Goal: Task Accomplishment & Management: Use online tool/utility

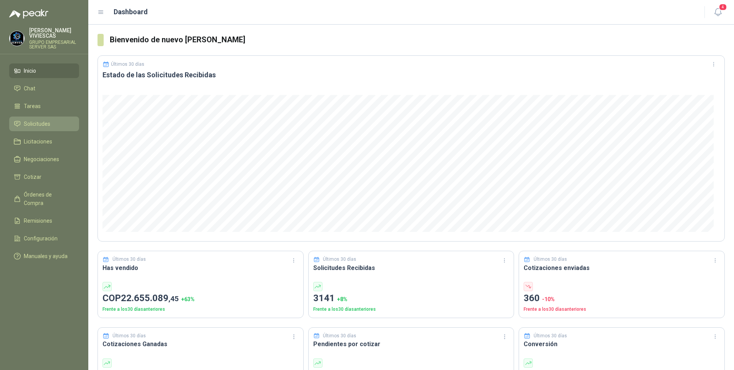
click at [37, 121] on span "Solicitudes" at bounding box center [37, 123] width 27 height 8
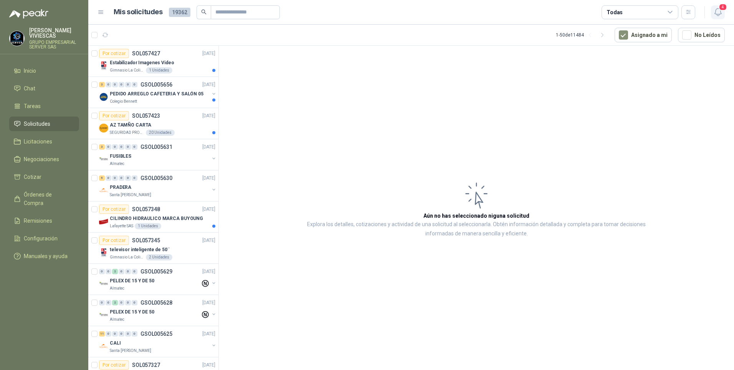
click at [715, 17] on button "4" at bounding box center [718, 12] width 14 height 14
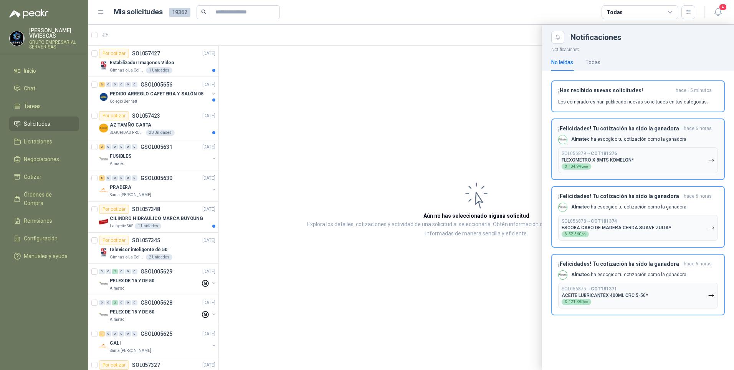
click at [713, 159] on icon "button" at bounding box center [711, 160] width 5 height 2
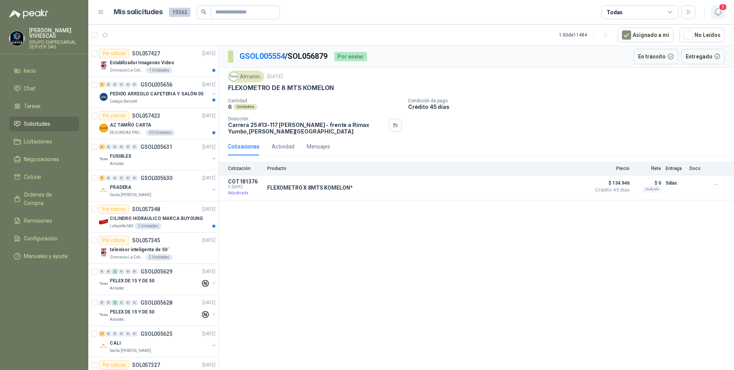
click at [719, 12] on icon "button" at bounding box center [719, 12] width 10 height 10
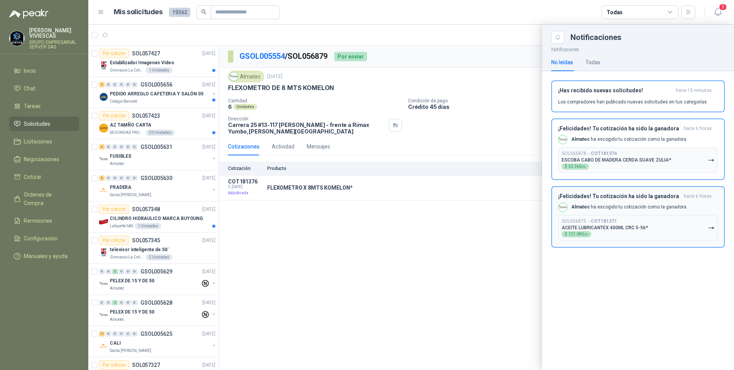
drag, startPoint x: 709, startPoint y: 161, endPoint x: 694, endPoint y: 150, distance: 18.5
click at [710, 161] on icon "button" at bounding box center [711, 160] width 7 height 7
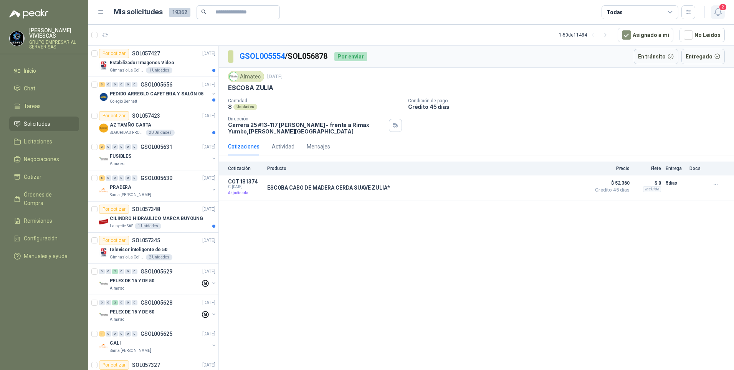
click at [719, 11] on icon "button" at bounding box center [719, 12] width 10 height 10
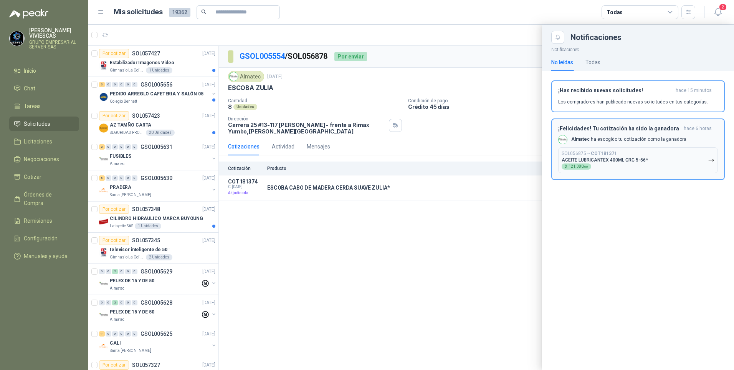
click at [712, 158] on icon "button" at bounding box center [711, 160] width 7 height 7
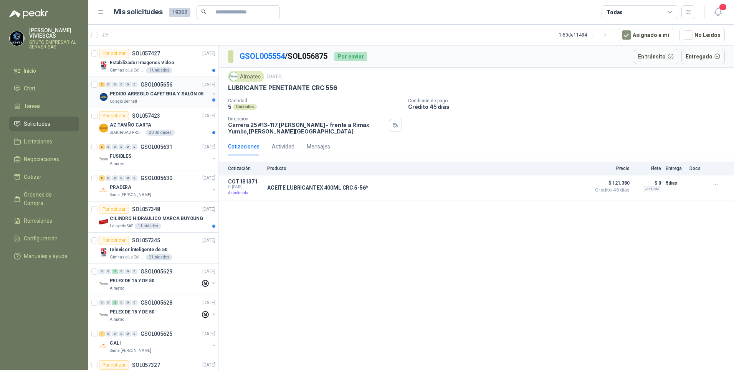
click at [136, 98] on div "PEDIDO ARREGLO CAFETERIA Y SALÓN 05" at bounding box center [159, 93] width 99 height 9
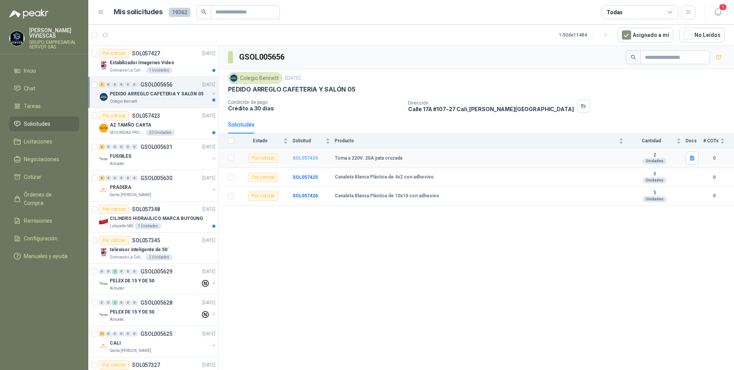
click at [306, 157] on b "SOL057424" at bounding box center [305, 157] width 25 height 5
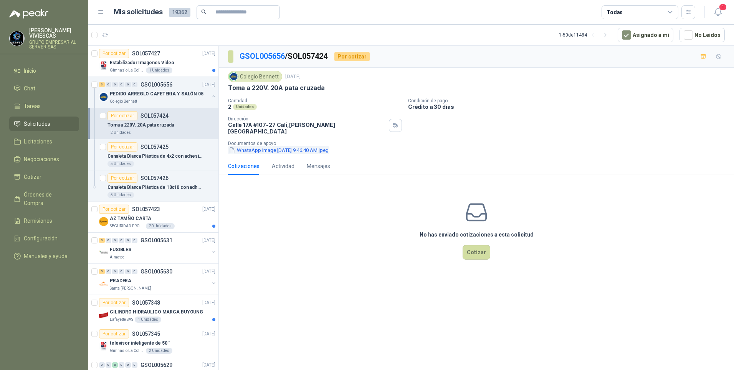
click at [272, 148] on button "WhatsApp Image [DATE] 9.46.40 AM.jpeg" at bounding box center [278, 150] width 101 height 8
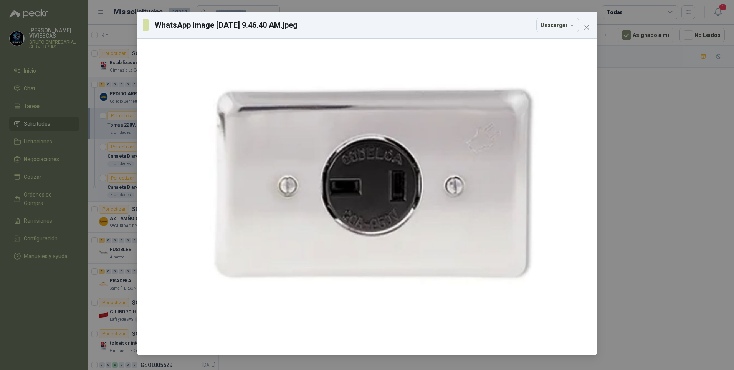
click at [621, 227] on div "WhatsApp Image [DATE] 9.46.40 AM.jpeg Descargar" at bounding box center [367, 185] width 734 height 370
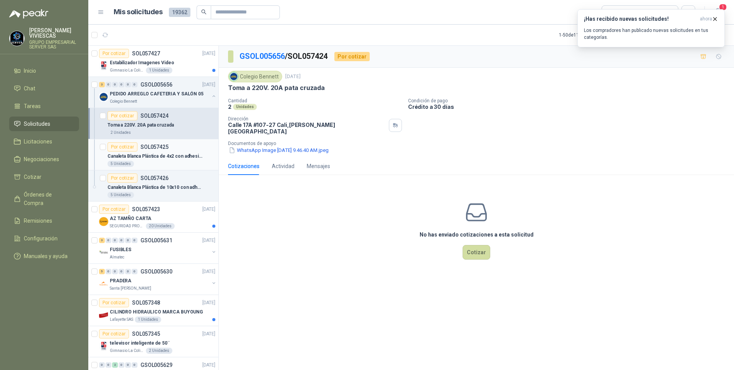
click at [158, 160] on div "Canaleta Blanca Plástica de 4x2 con adhesivo" at bounding box center [162, 155] width 108 height 9
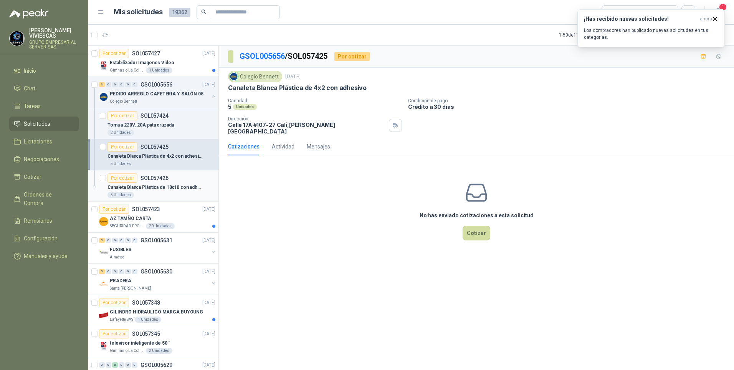
click at [149, 191] on div "Canaleta Blanca Plástica de 10x10 con adhesivo" at bounding box center [162, 186] width 108 height 9
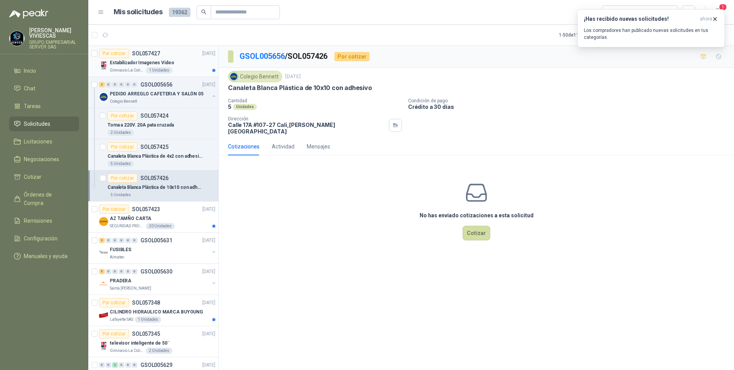
click at [135, 62] on p "Estabilizador Imagenes Video" at bounding box center [142, 62] width 65 height 7
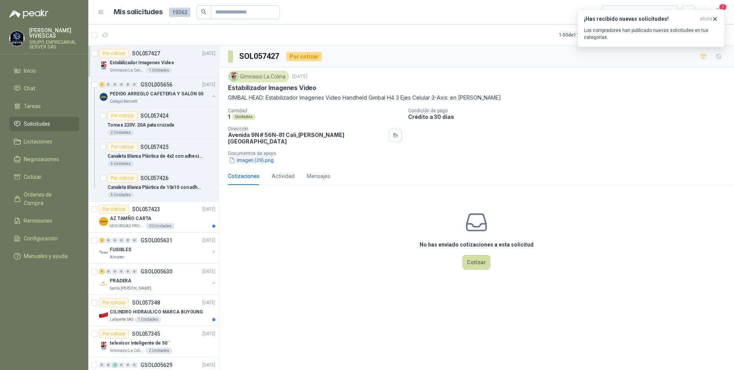
click at [252, 156] on button "imagen (29).png" at bounding box center [251, 160] width 46 height 8
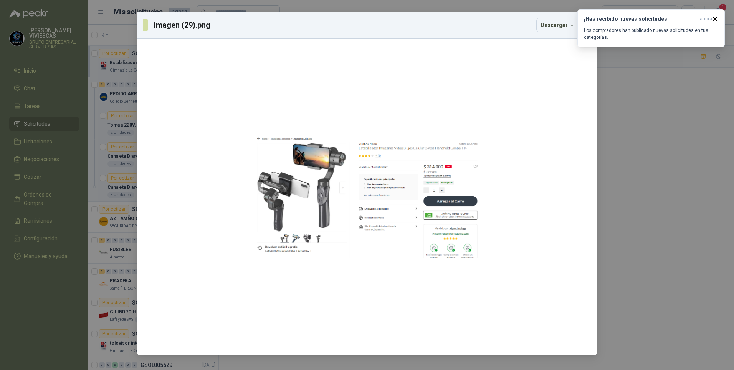
click at [623, 206] on div "imagen (29).png Descargar" at bounding box center [367, 185] width 734 height 370
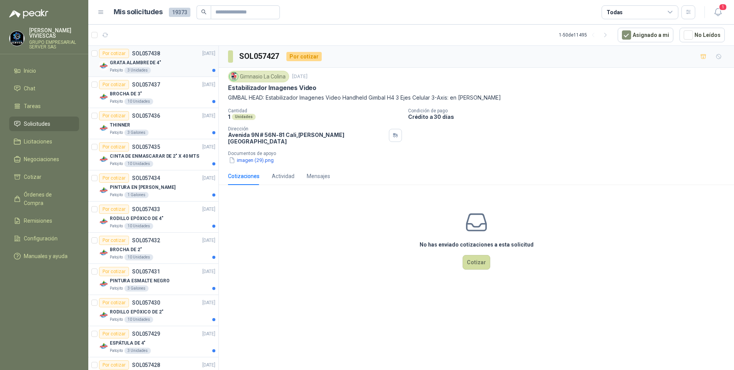
click at [148, 61] on p "GRATA ALAMBRE DE 4"" at bounding box center [135, 62] width 51 height 7
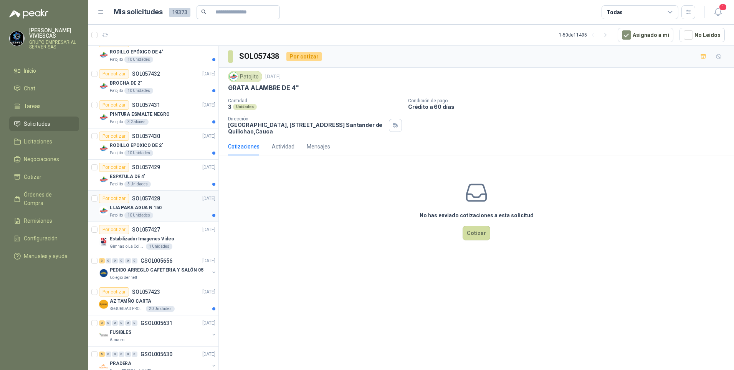
scroll to position [269, 0]
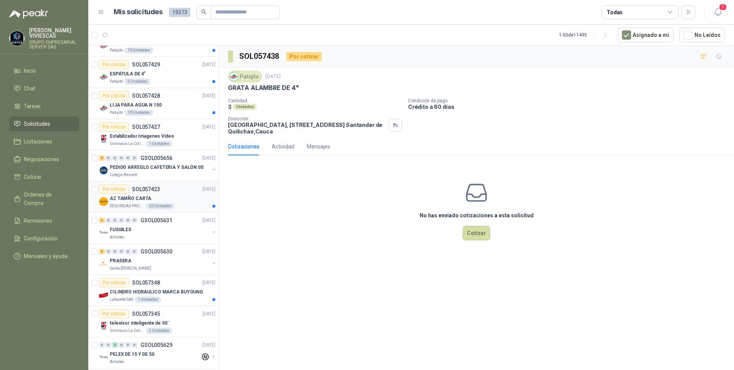
click at [134, 199] on p "AZ TAMÑO CARTA" at bounding box center [130, 198] width 41 height 7
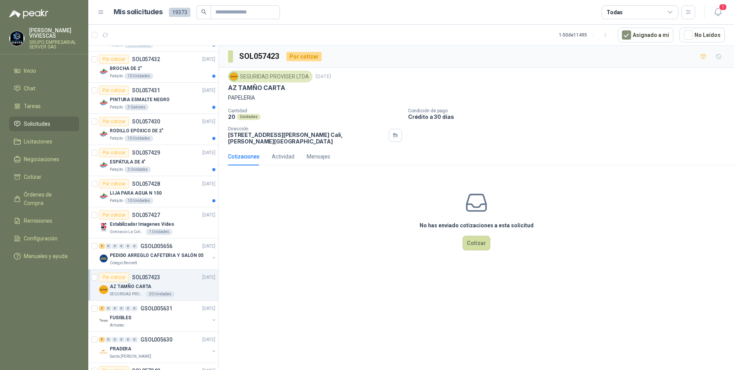
scroll to position [154, 0]
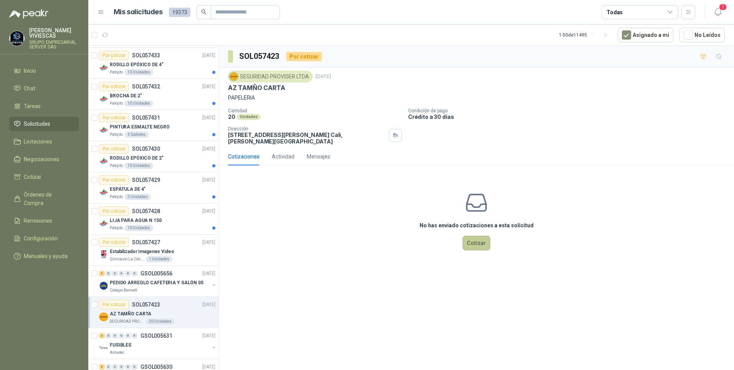
click at [476, 247] on button "Cotizar" at bounding box center [477, 242] width 28 height 15
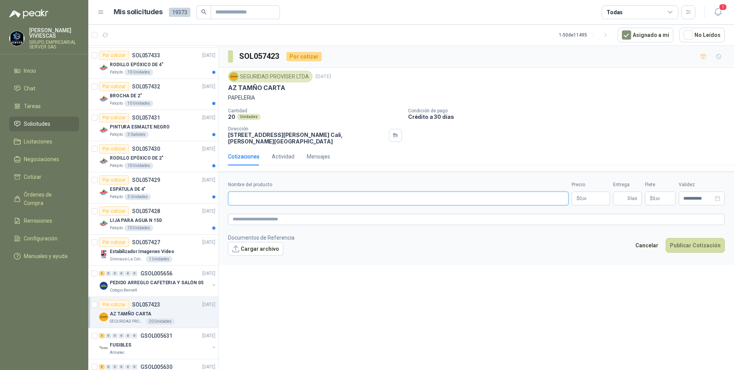
click at [249, 199] on input "Nombre del producto" at bounding box center [398, 198] width 341 height 14
type input "********"
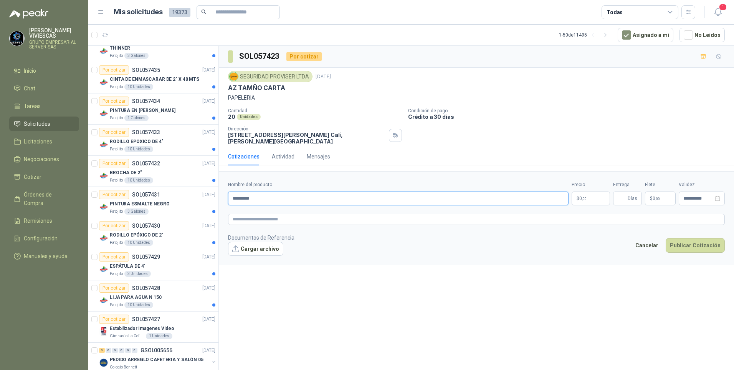
scroll to position [0, 0]
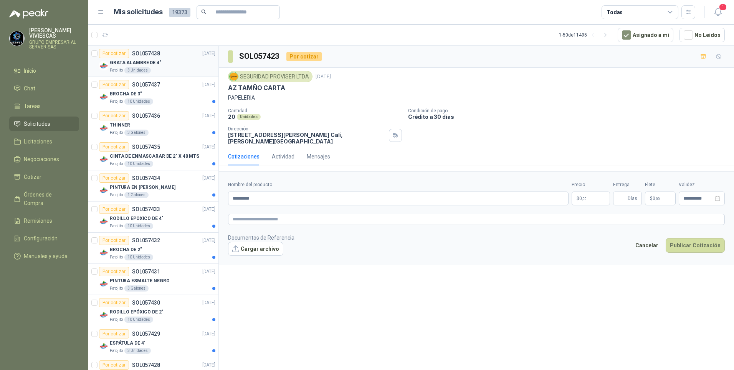
click at [137, 64] on p "GRATA ALAMBRE DE 4"" at bounding box center [135, 62] width 51 height 7
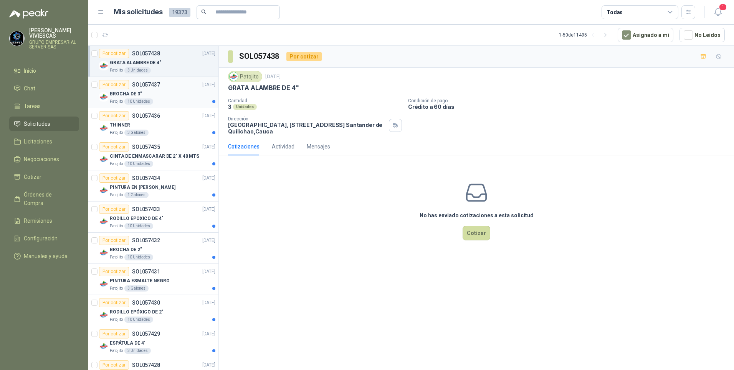
click at [137, 95] on p "BROCHA DE 3"" at bounding box center [126, 93] width 32 height 7
click at [115, 126] on p "THINNER" at bounding box center [120, 124] width 20 height 7
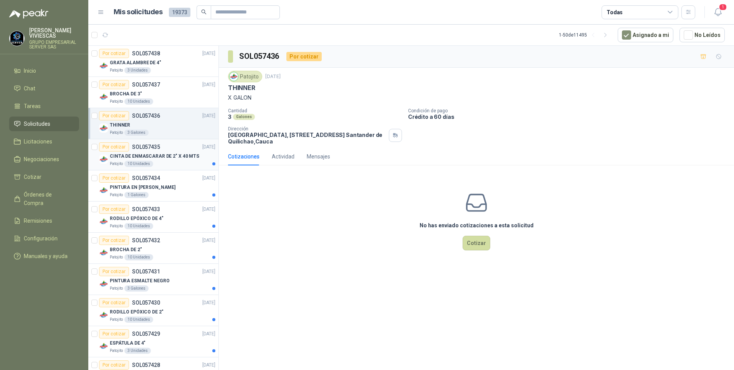
click at [131, 157] on p "CINTA DE ENMASCARAR DE 2" X 40 MTS" at bounding box center [155, 155] width 90 height 7
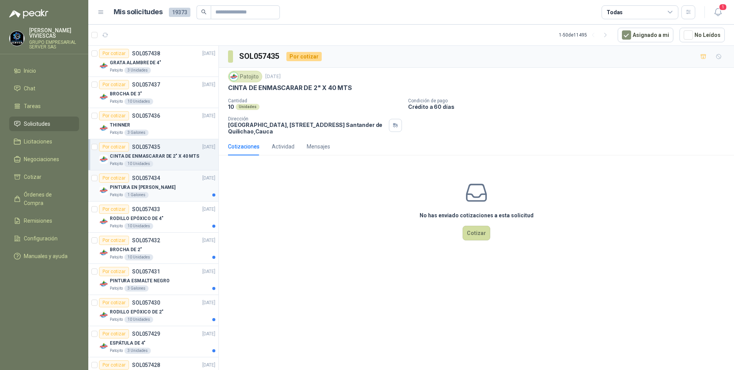
click at [132, 189] on p "PINTURA EN VINILO BLANCO" at bounding box center [143, 187] width 66 height 7
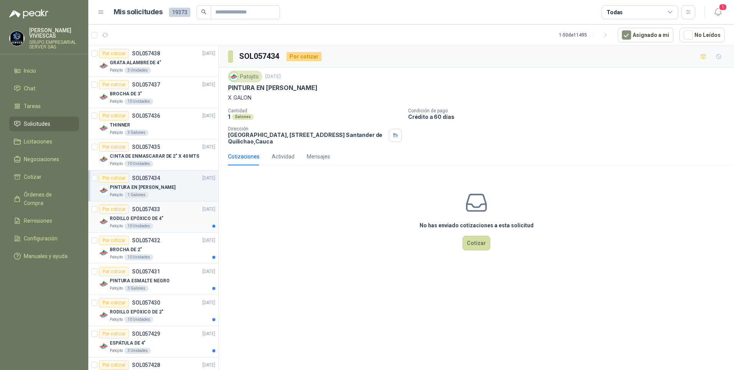
click at [129, 219] on p "RODILLO EPÓXICO DE 4"" at bounding box center [136, 218] width 53 height 7
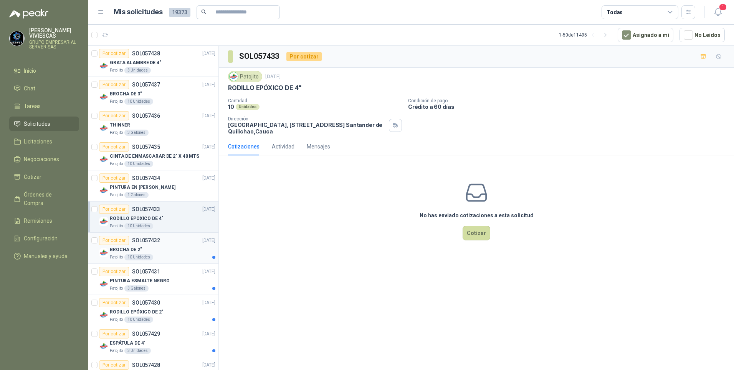
click at [128, 250] on p "BROCHA DE 2"" at bounding box center [126, 249] width 32 height 7
click at [135, 220] on p "RODILLO EPÓXICO DE 4"" at bounding box center [136, 218] width 53 height 7
click at [132, 249] on p "BROCHA DE 2"" at bounding box center [126, 249] width 32 height 7
click at [130, 219] on p "RODILLO EPÓXICO DE 4"" at bounding box center [136, 218] width 53 height 7
click at [131, 252] on p "BROCHA DE 2"" at bounding box center [126, 249] width 32 height 7
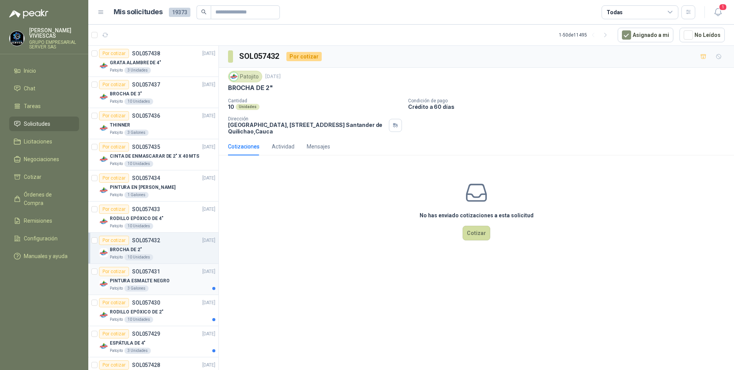
click at [146, 280] on p "PINTURA ESMALTE NEGRO" at bounding box center [140, 280] width 60 height 7
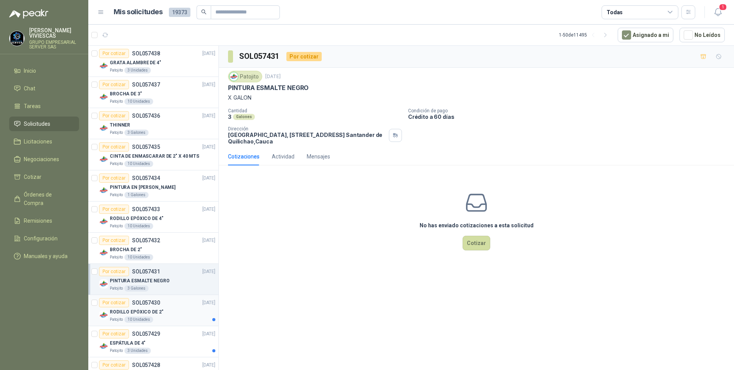
click at [132, 312] on p "RODILLO EPÓXICO DE 2"" at bounding box center [136, 311] width 53 height 7
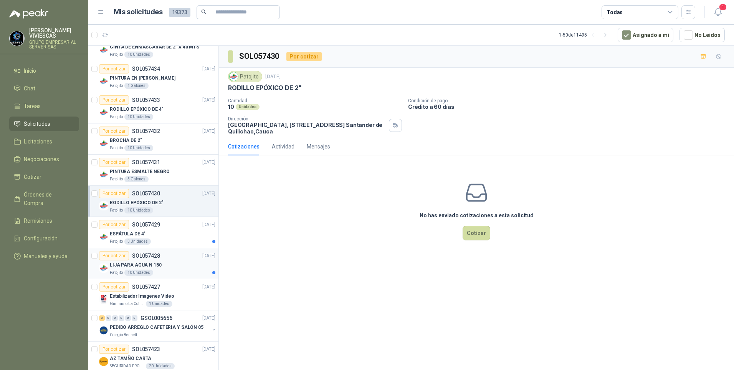
scroll to position [115, 0]
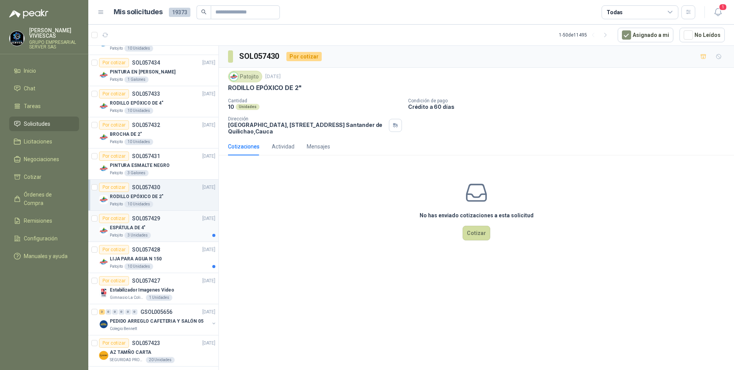
click at [138, 228] on p "ESPÁTULA DE 4"" at bounding box center [128, 227] width 36 height 7
click at [133, 261] on p "LIJA PARA AGUA N 150" at bounding box center [136, 258] width 52 height 7
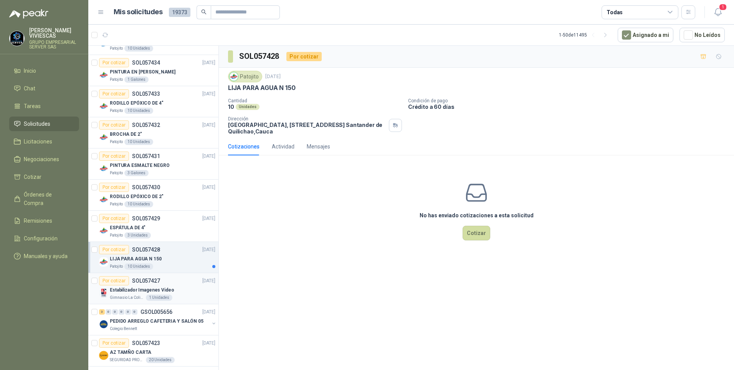
click at [139, 293] on p "Estabilizador Imagenes Video" at bounding box center [142, 289] width 65 height 7
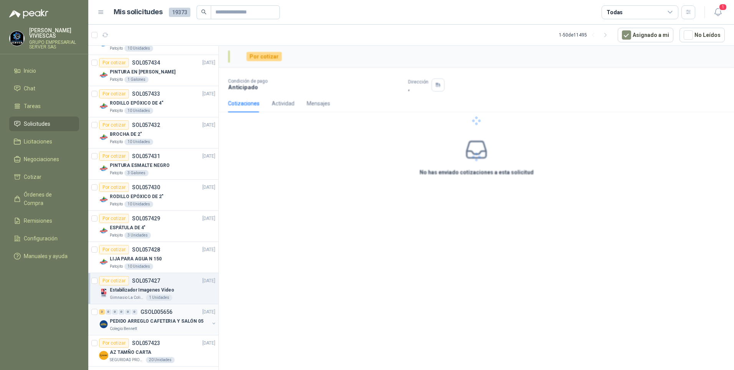
scroll to position [269, 0]
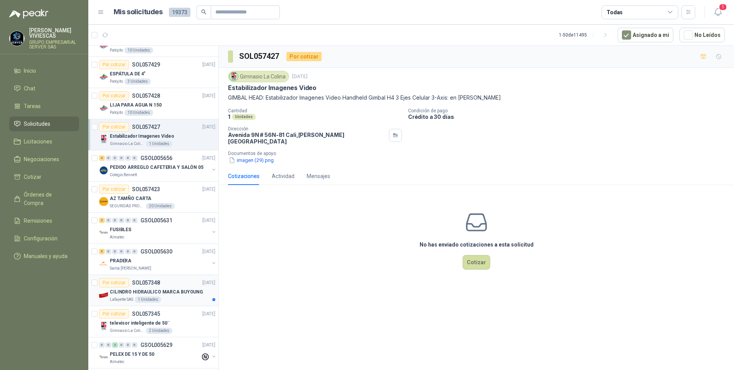
click at [161, 293] on p "CILINDRO HIDRAULICO MARCA BUYOUNG" at bounding box center [156, 291] width 93 height 7
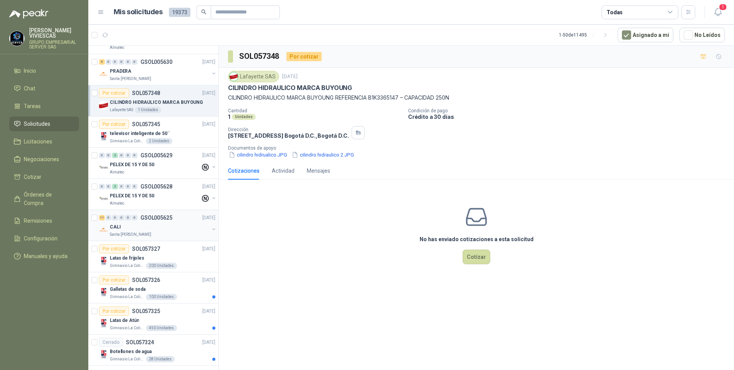
scroll to position [461, 0]
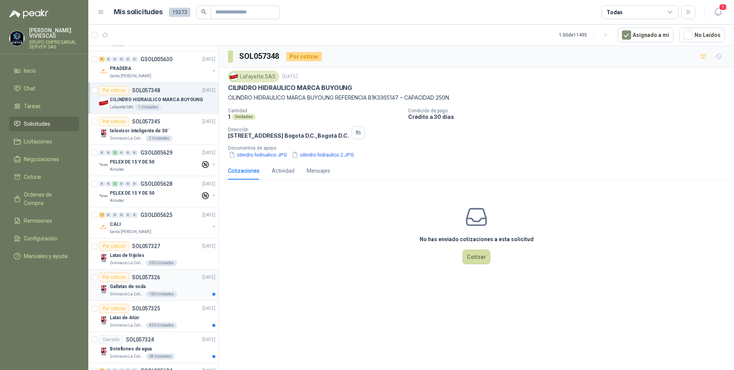
drag, startPoint x: 177, startPoint y: 285, endPoint x: 184, endPoint y: 282, distance: 7.6
click at [177, 285] on div "Galletas de soda" at bounding box center [163, 286] width 106 height 9
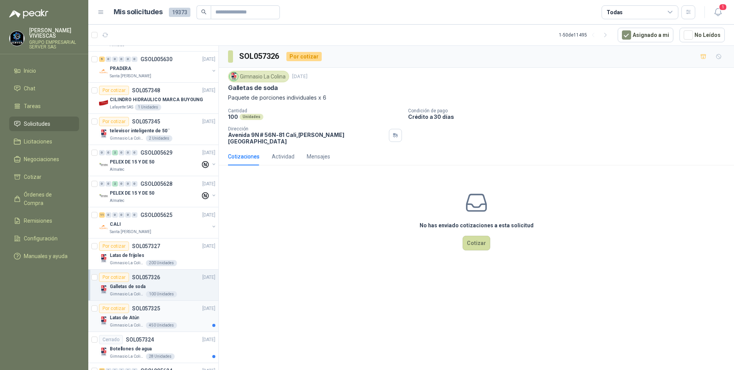
click at [172, 320] on div "Latas de Atún" at bounding box center [163, 317] width 106 height 9
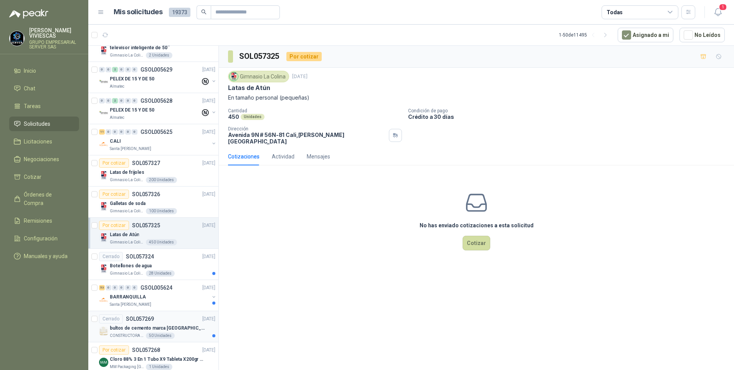
scroll to position [576, 0]
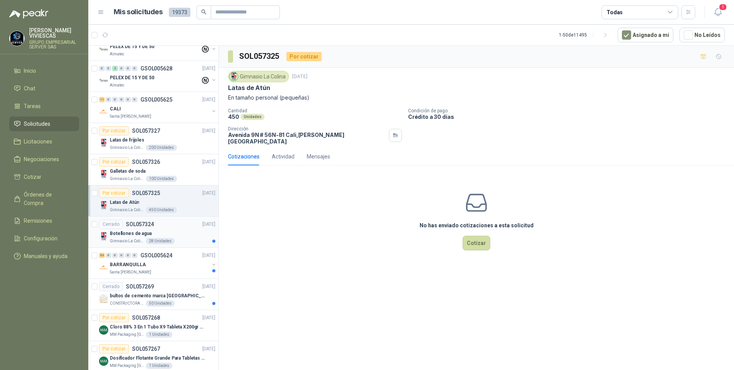
click at [168, 237] on div "Botellones de agua" at bounding box center [163, 233] width 106 height 9
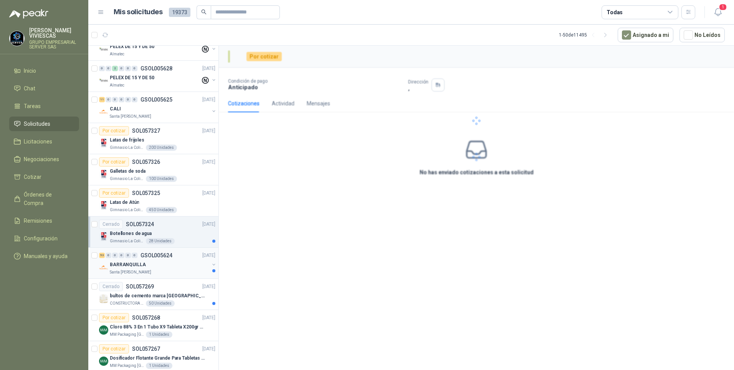
click at [156, 262] on div "BARRANQUILLA" at bounding box center [159, 264] width 99 height 9
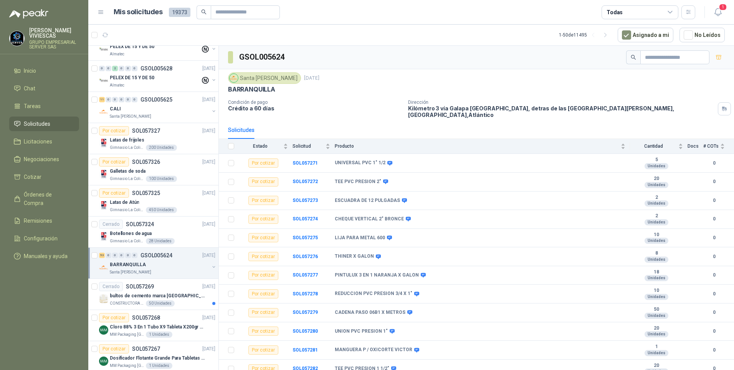
click at [174, 274] on div "Santa [PERSON_NAME]" at bounding box center [159, 272] width 99 height 6
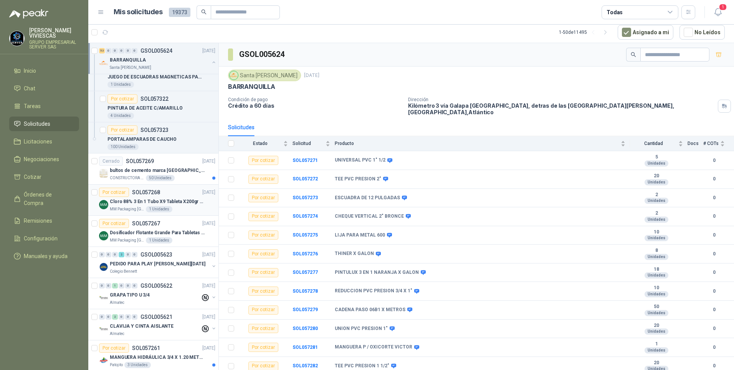
scroll to position [2266, 0]
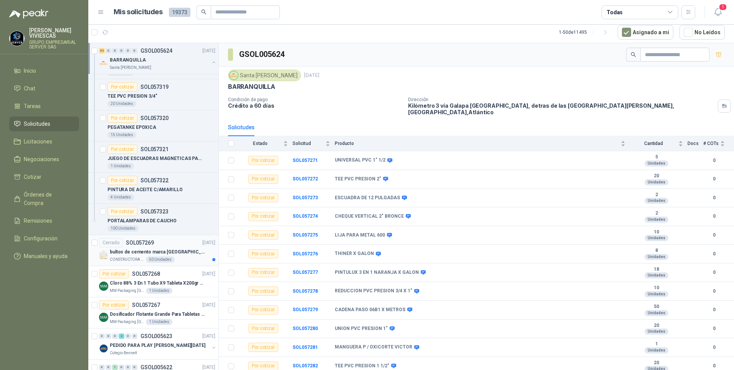
click at [186, 258] on div "CONSTRUCTORA GRUPO FIP 50 Unidades" at bounding box center [163, 259] width 106 height 6
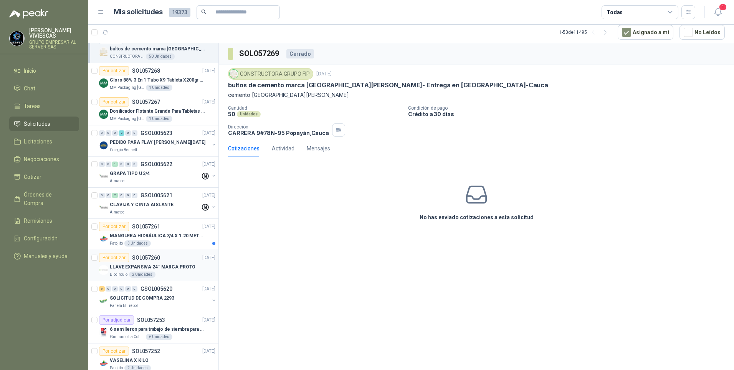
scroll to position [2535, 0]
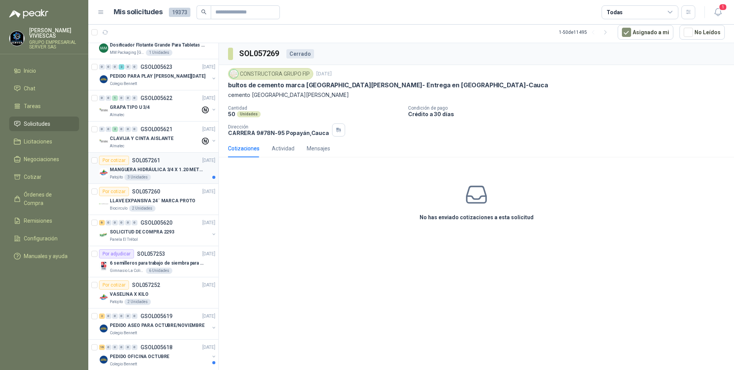
click at [166, 167] on p "MANGUERA HIDRÁULICA 3/4 X 1.20 METROS DE LONGITUD HR-HR-ACOPLADA" at bounding box center [158, 169] width 96 height 7
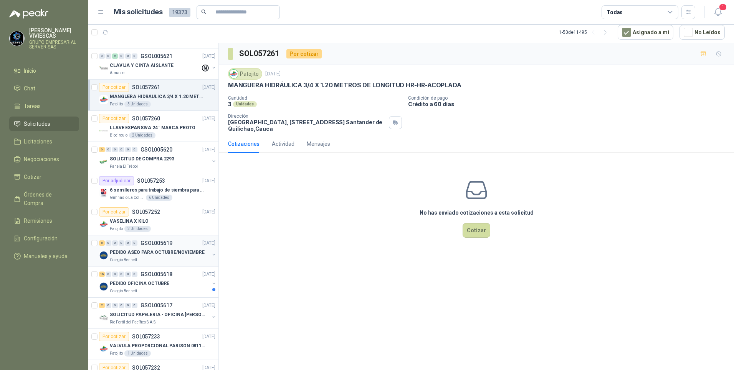
scroll to position [2727, 0]
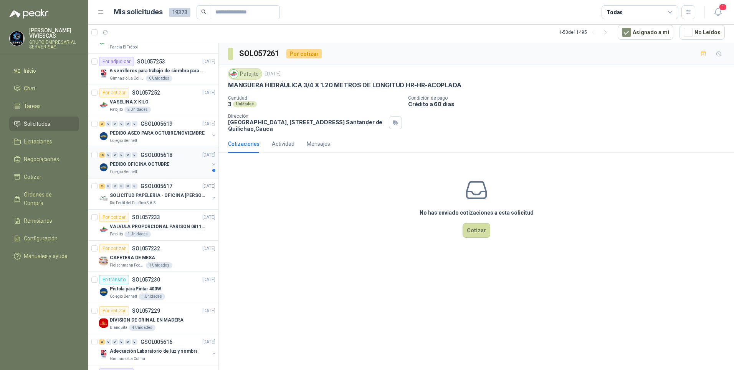
click at [176, 166] on div "PEDIDO OFICINA OCTUBRE" at bounding box center [159, 163] width 99 height 9
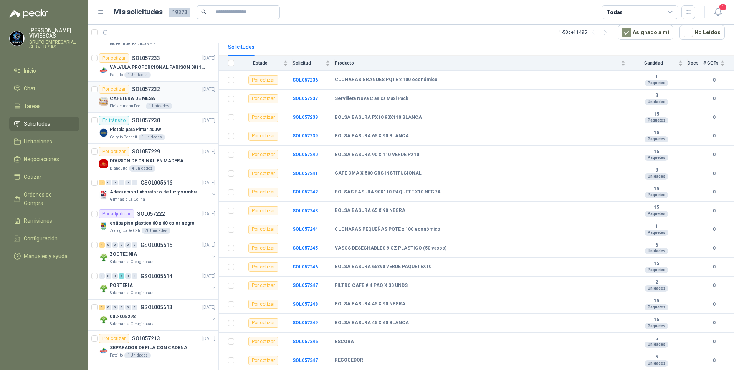
scroll to position [2889, 0]
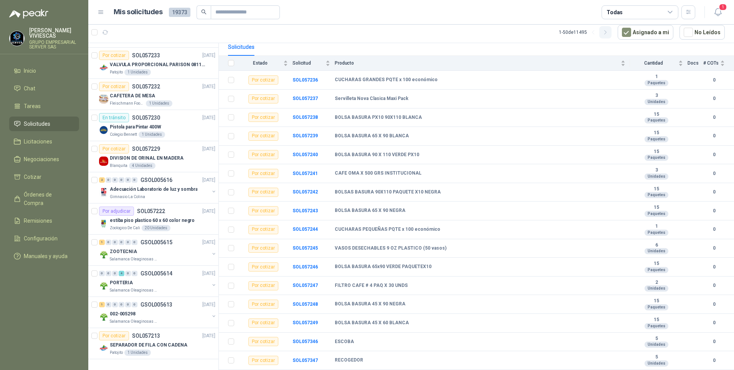
click at [607, 34] on icon "button" at bounding box center [606, 32] width 2 height 4
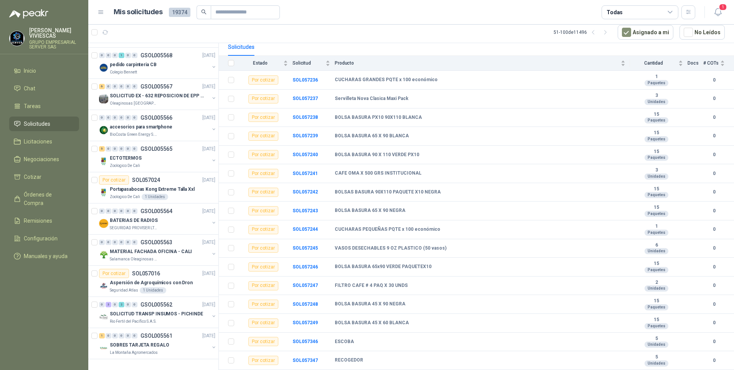
scroll to position [1246, 0]
click at [139, 61] on p "pedido carpinteria CB" at bounding box center [133, 64] width 46 height 7
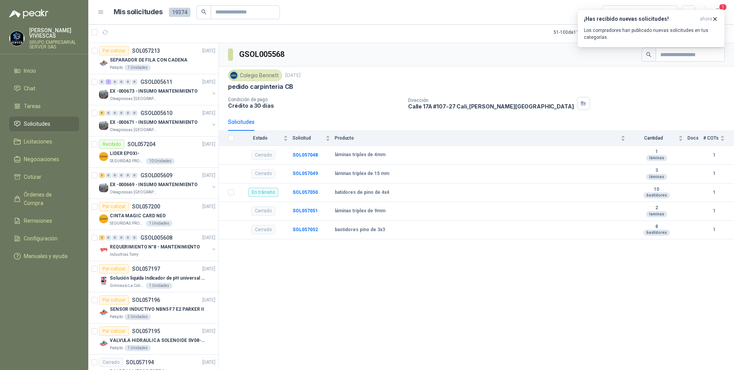
click at [38, 120] on span "Solicitudes" at bounding box center [37, 123] width 27 height 8
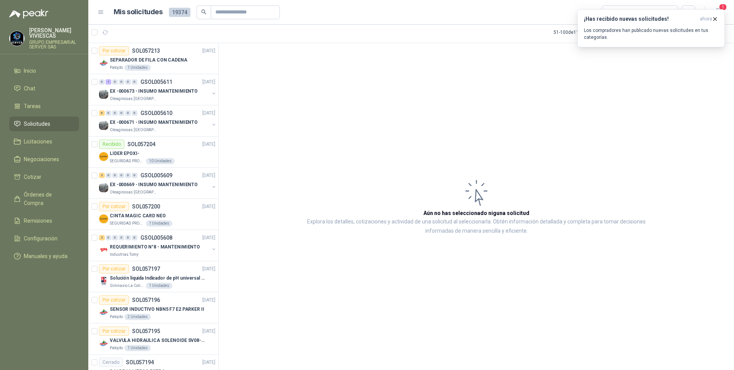
click at [552, 82] on article "Aún no has seleccionado niguna solicitud Explora los detalles, cotizaciones y a…" at bounding box center [476, 206] width 515 height 327
drag, startPoint x: 514, startPoint y: 27, endPoint x: 520, endPoint y: 28, distance: 6.6
click at [517, 28] on article "51 - 100 de 11496 Asignado a mi No Leídos" at bounding box center [411, 32] width 646 height 21
click at [718, 19] on icon "button" at bounding box center [715, 19] width 7 height 7
click at [718, 10] on icon "button" at bounding box center [719, 12] width 10 height 10
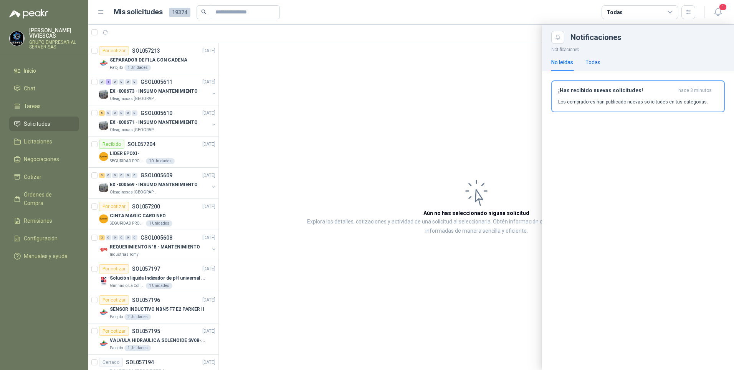
click at [598, 60] on div "Todas" at bounding box center [593, 62] width 15 height 8
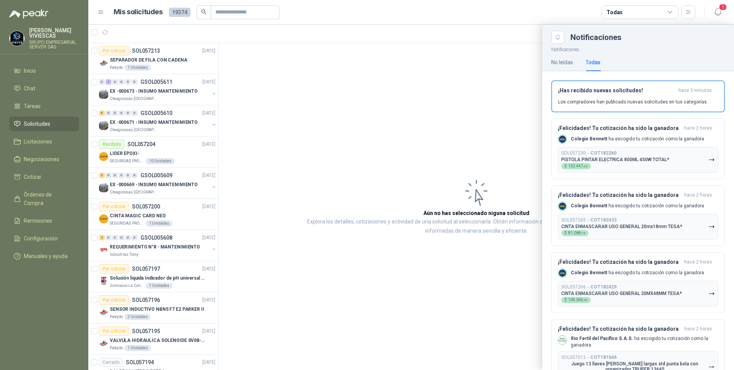
click at [411, 115] on div at bounding box center [411, 197] width 646 height 345
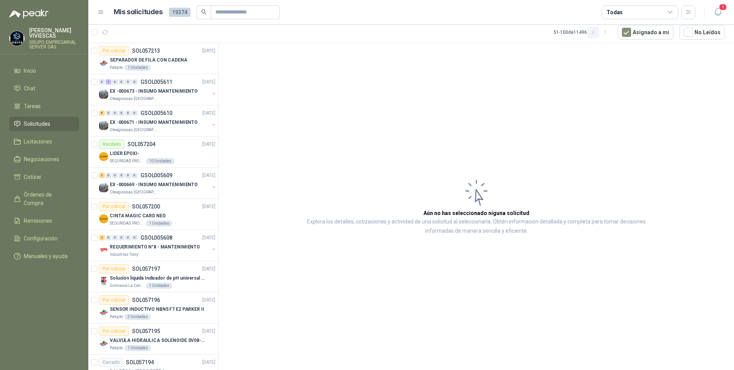
click at [594, 33] on icon "button" at bounding box center [593, 32] width 7 height 7
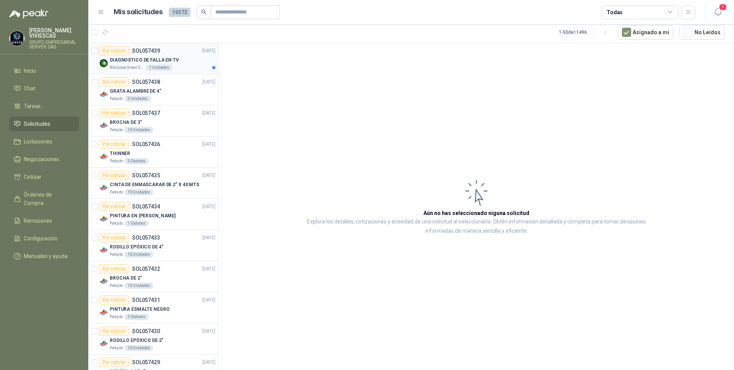
click at [176, 68] on div "BioCosta Green Energy S.A.S 1 Unidades" at bounding box center [163, 68] width 106 height 6
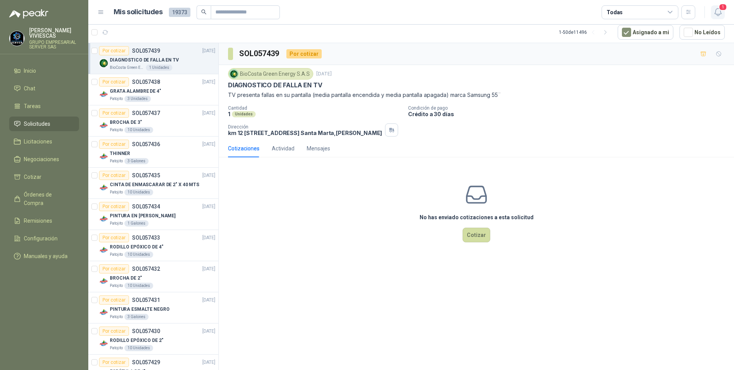
click at [721, 13] on icon "button" at bounding box center [719, 12] width 10 height 10
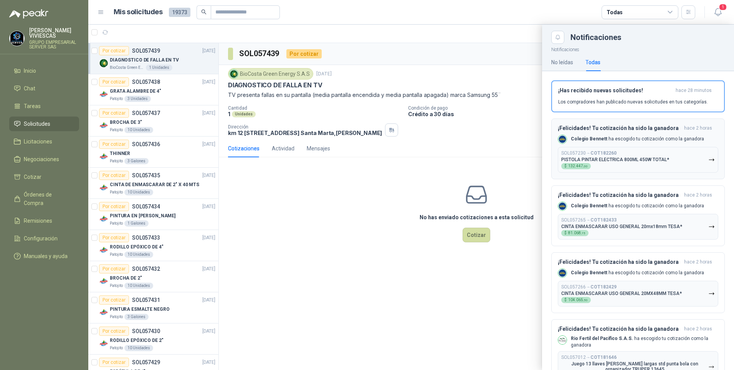
click at [709, 161] on button "SOL057230 → COT182260 PISTOLA PINTAR ELECTRICA 800ML 450W TOTAL* $ 132.447 ,00" at bounding box center [638, 160] width 161 height 26
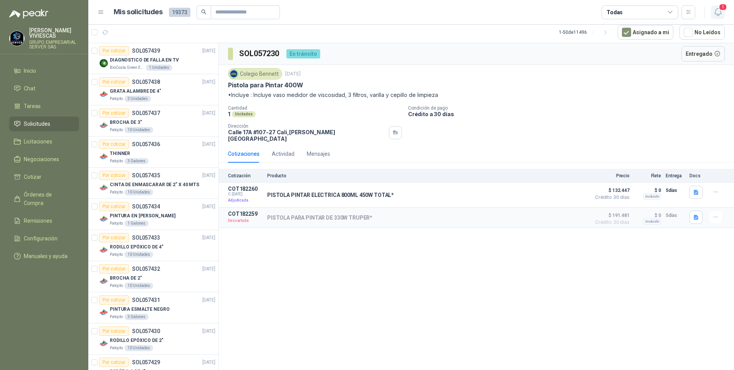
click at [720, 13] on icon "button" at bounding box center [719, 12] width 10 height 10
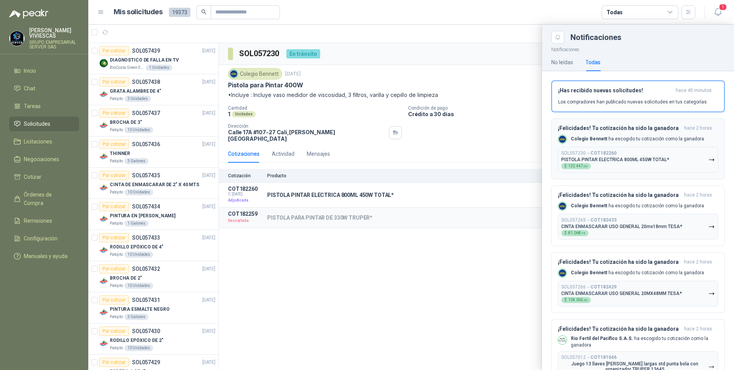
click at [709, 161] on icon "button" at bounding box center [712, 159] width 7 height 7
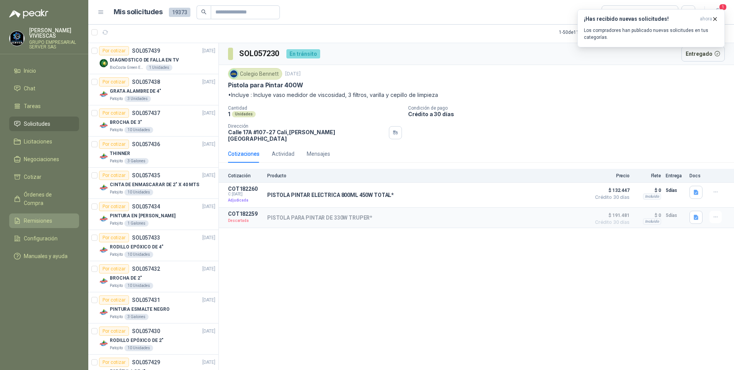
click at [34, 216] on span "Remisiones" at bounding box center [38, 220] width 28 height 8
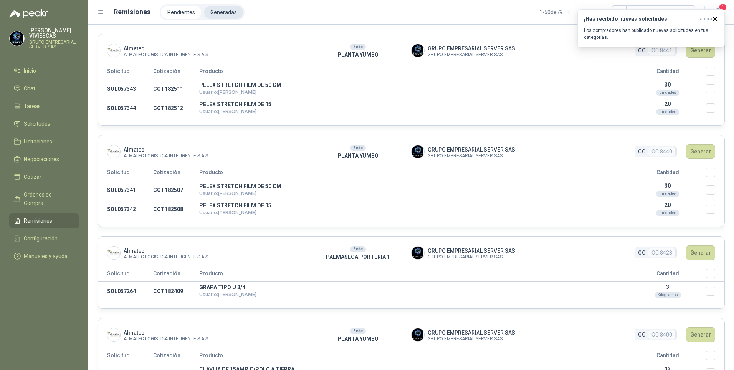
click at [220, 9] on li "Generadas" at bounding box center [223, 12] width 39 height 13
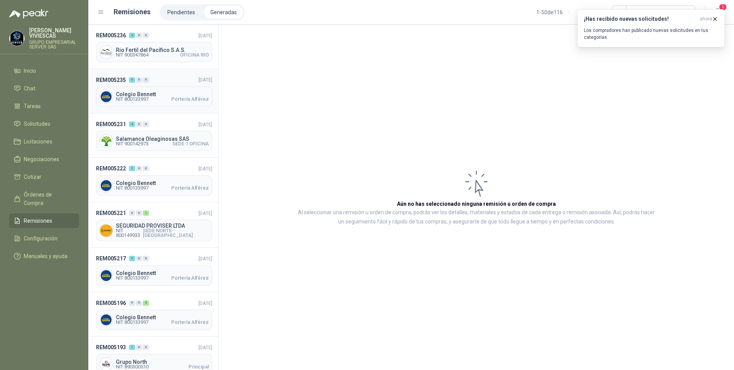
click at [139, 93] on span "Colegio Bennett" at bounding box center [162, 93] width 93 height 5
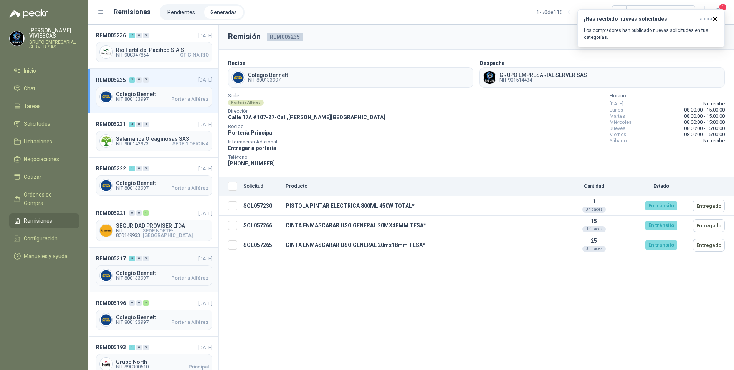
click at [139, 270] on span "Colegio Bennett" at bounding box center [162, 272] width 93 height 5
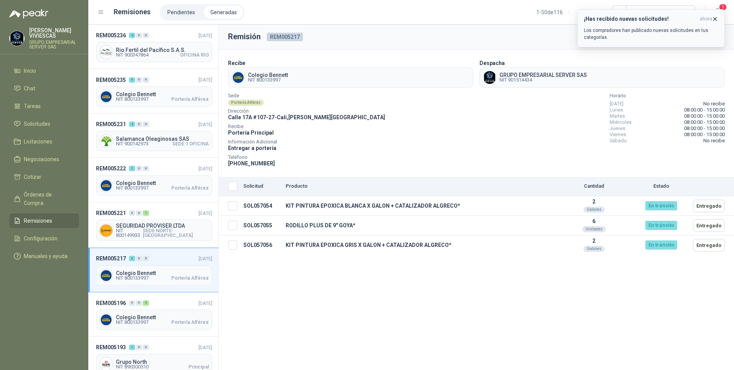
click at [713, 18] on icon "button" at bounding box center [715, 19] width 7 height 7
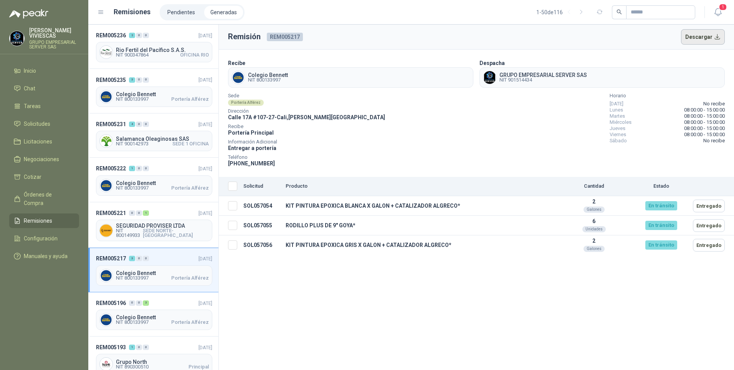
click at [709, 33] on button "Descargar" at bounding box center [703, 36] width 44 height 15
click at [138, 97] on span "NIT 800133997" at bounding box center [132, 99] width 33 height 5
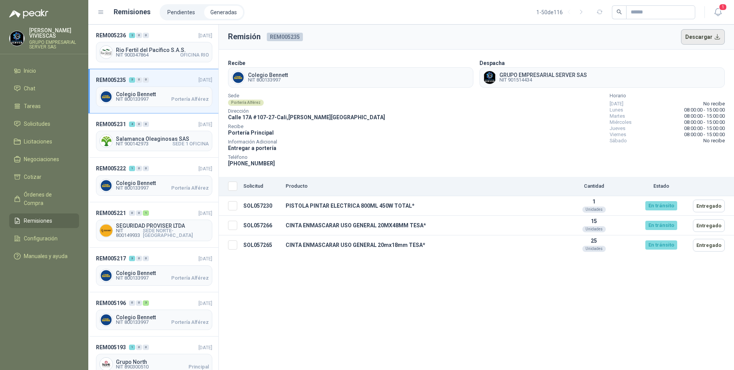
click at [699, 37] on button "Descargar" at bounding box center [703, 36] width 44 height 15
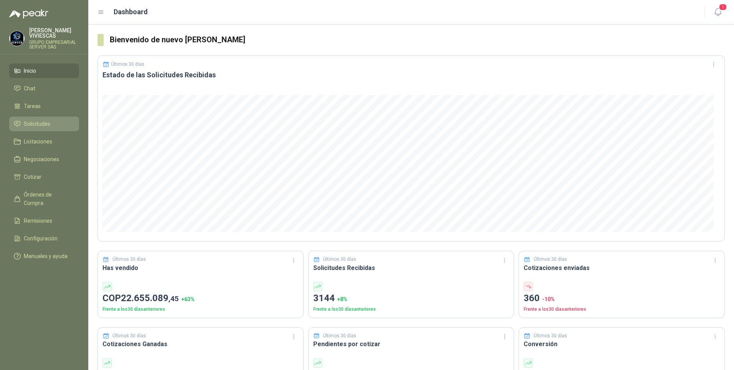
click at [39, 117] on link "Solicitudes" at bounding box center [44, 123] width 70 height 15
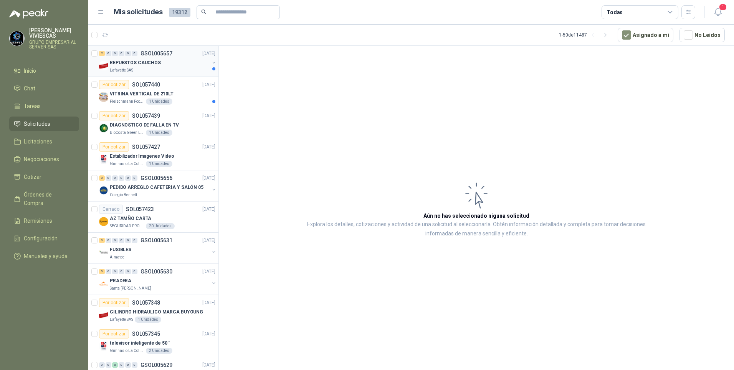
click at [133, 65] on p "REPUESTOS CAUCHOS" at bounding box center [135, 62] width 51 height 7
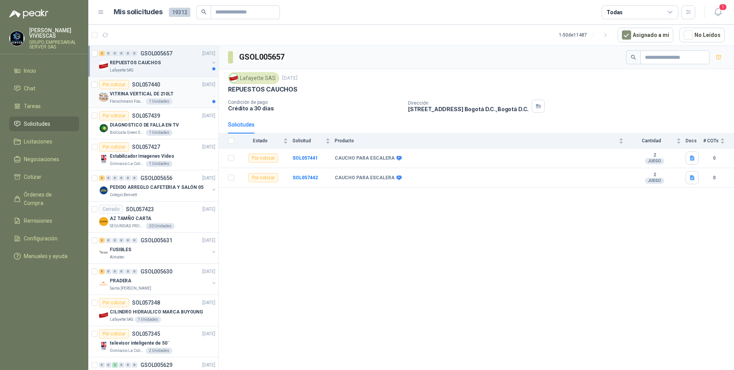
click at [127, 93] on p "VITRINA VERTICAL DE 210LT" at bounding box center [142, 93] width 64 height 7
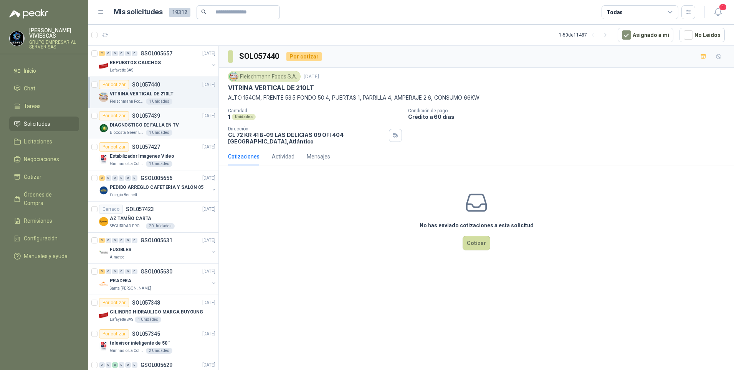
click at [128, 126] on p "DIAGNOSTICO DE FALLA EN TV" at bounding box center [144, 124] width 69 height 7
